Goal: Information Seeking & Learning: Find specific fact

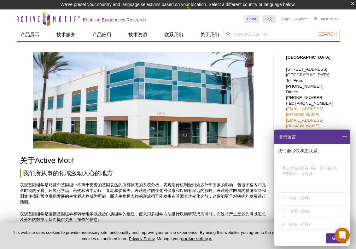
type input "`"
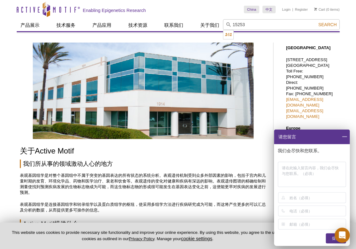
click at [317, 22] on button "Search" at bounding box center [328, 25] width 22 height 6
click at [257, 33] on li "15253 – MAXbind Staining Medium" at bounding box center [256, 34] width 67 height 9
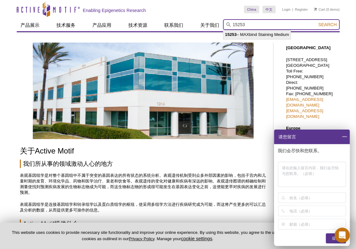
type input "15253 – MAXbind Staining Medium"
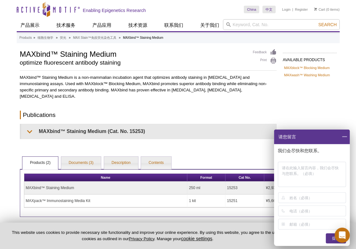
click at [345, 138] on span at bounding box center [344, 137] width 11 height 15
